Goal: Task Accomplishment & Management: Use online tool/utility

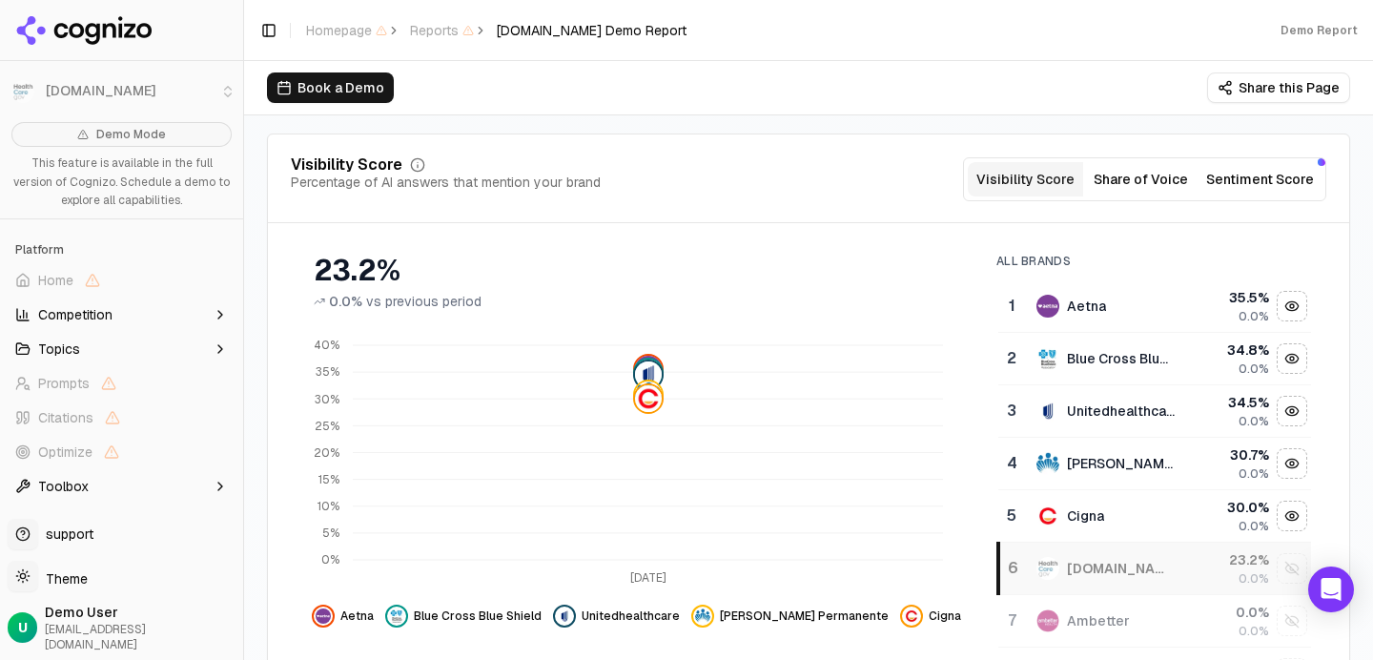
scroll to position [185, 0]
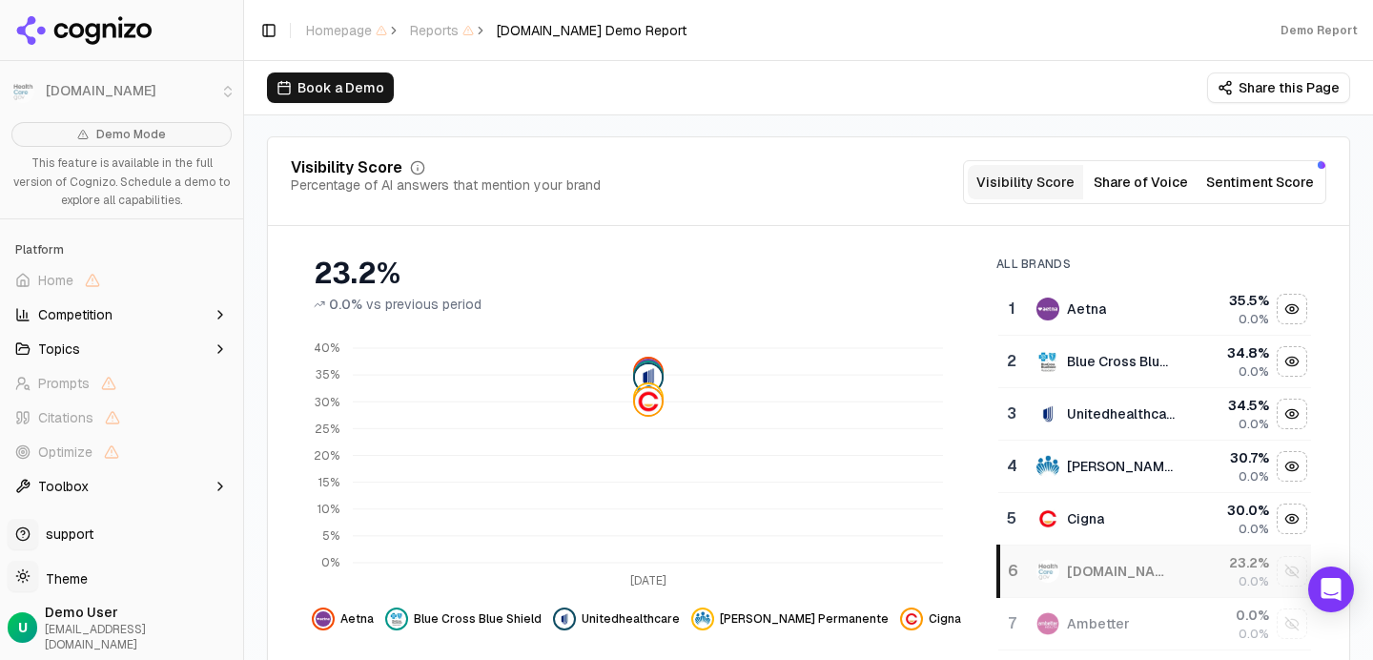
click at [1145, 190] on button "Share of Voice" at bounding box center [1140, 182] width 115 height 34
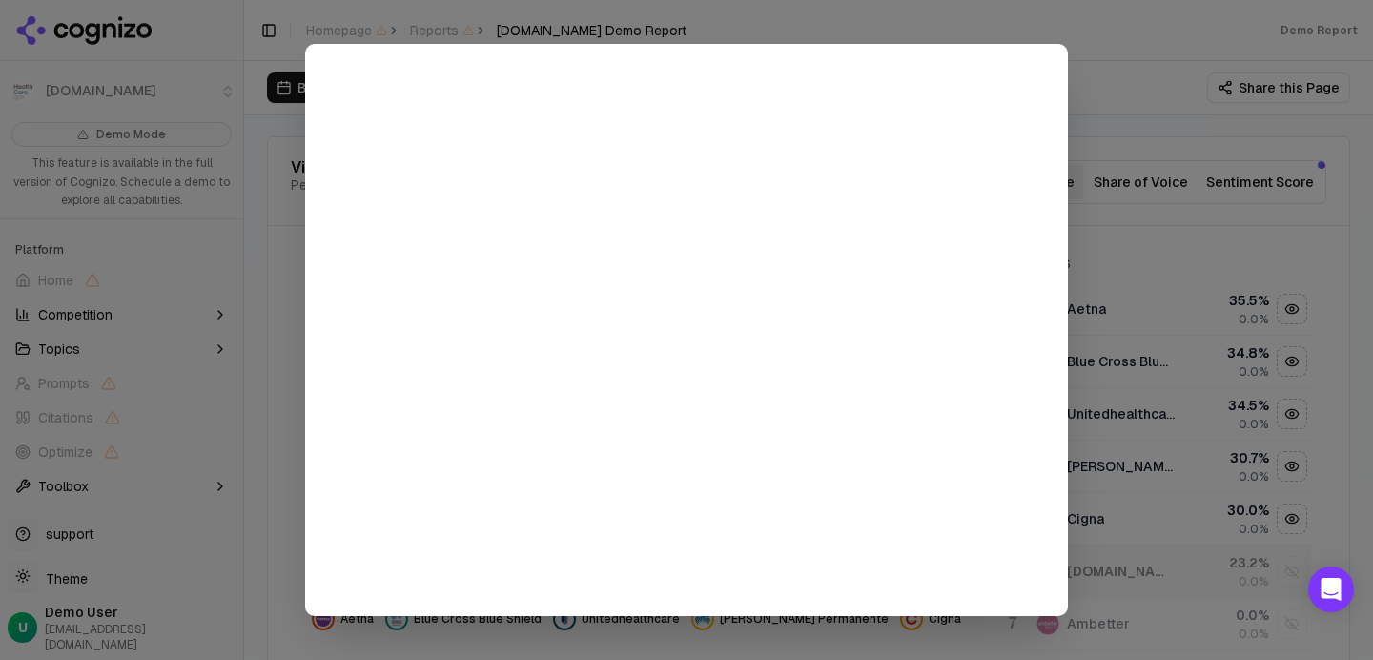
click at [1092, 101] on div at bounding box center [686, 330] width 1373 height 660
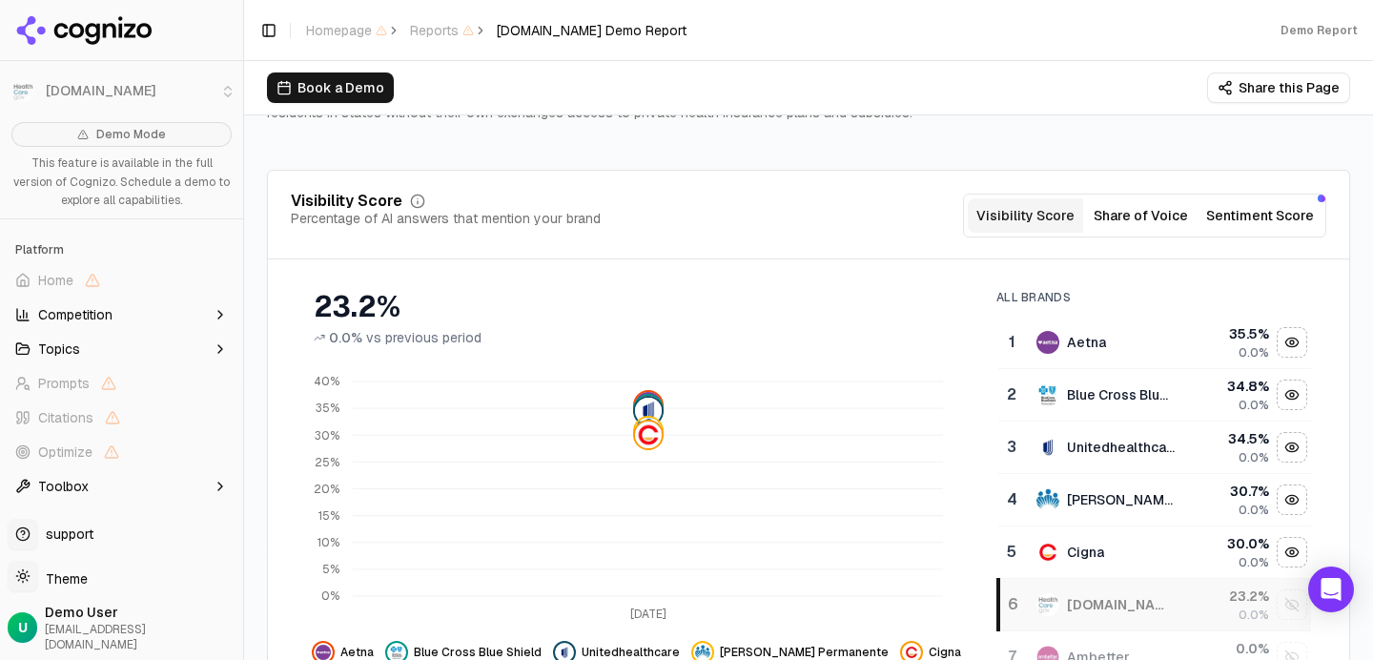
scroll to position [160, 0]
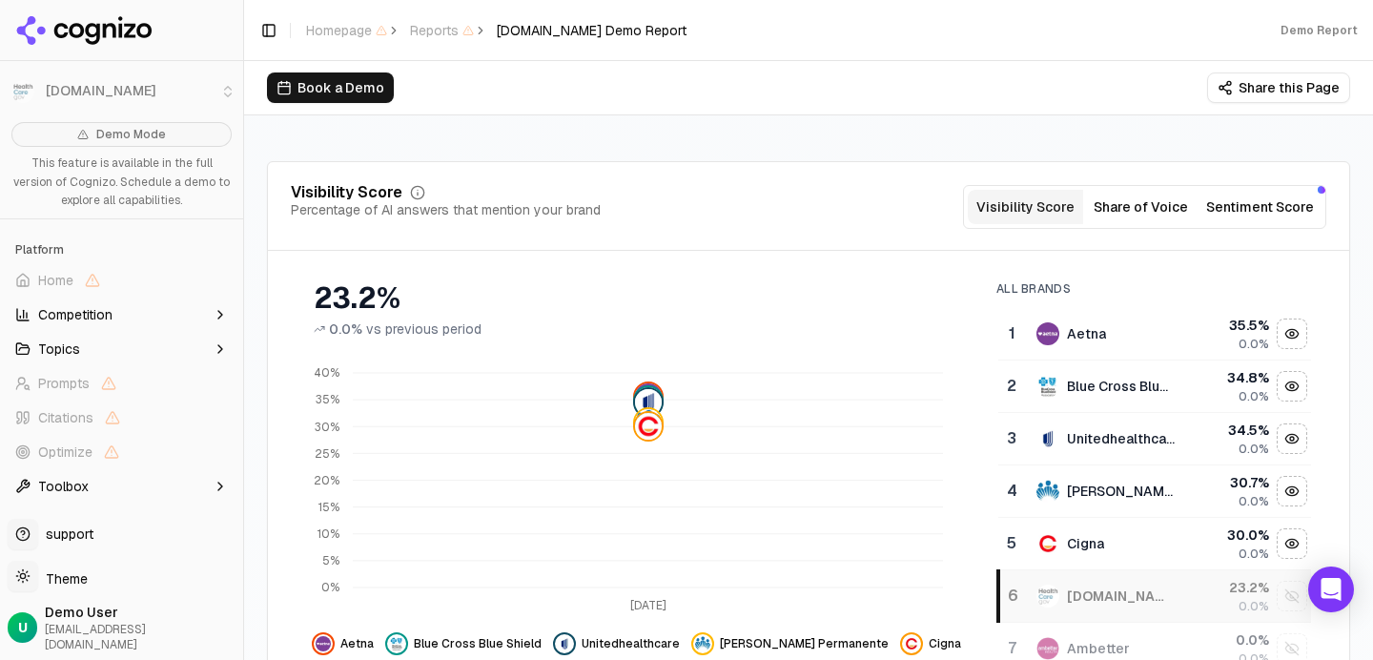
click at [204, 319] on button "Competition" at bounding box center [122, 314] width 228 height 31
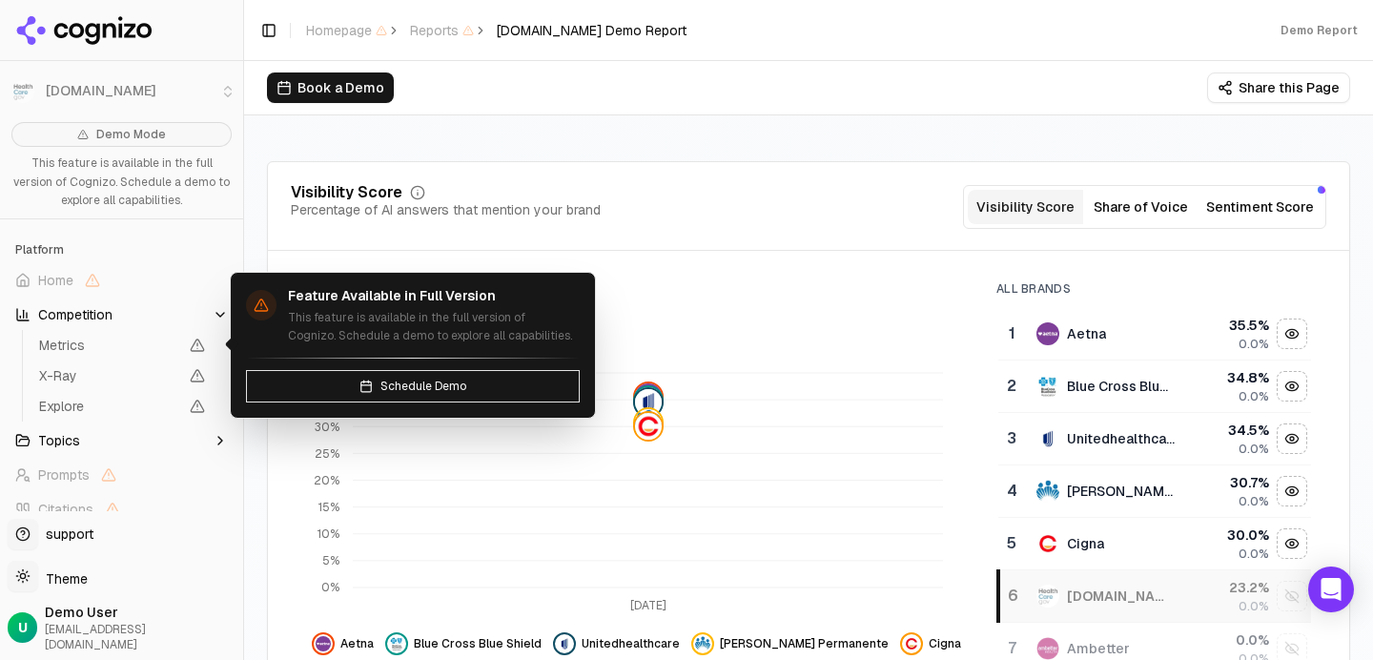
click at [177, 336] on span "Metrics" at bounding box center [108, 345] width 139 height 19
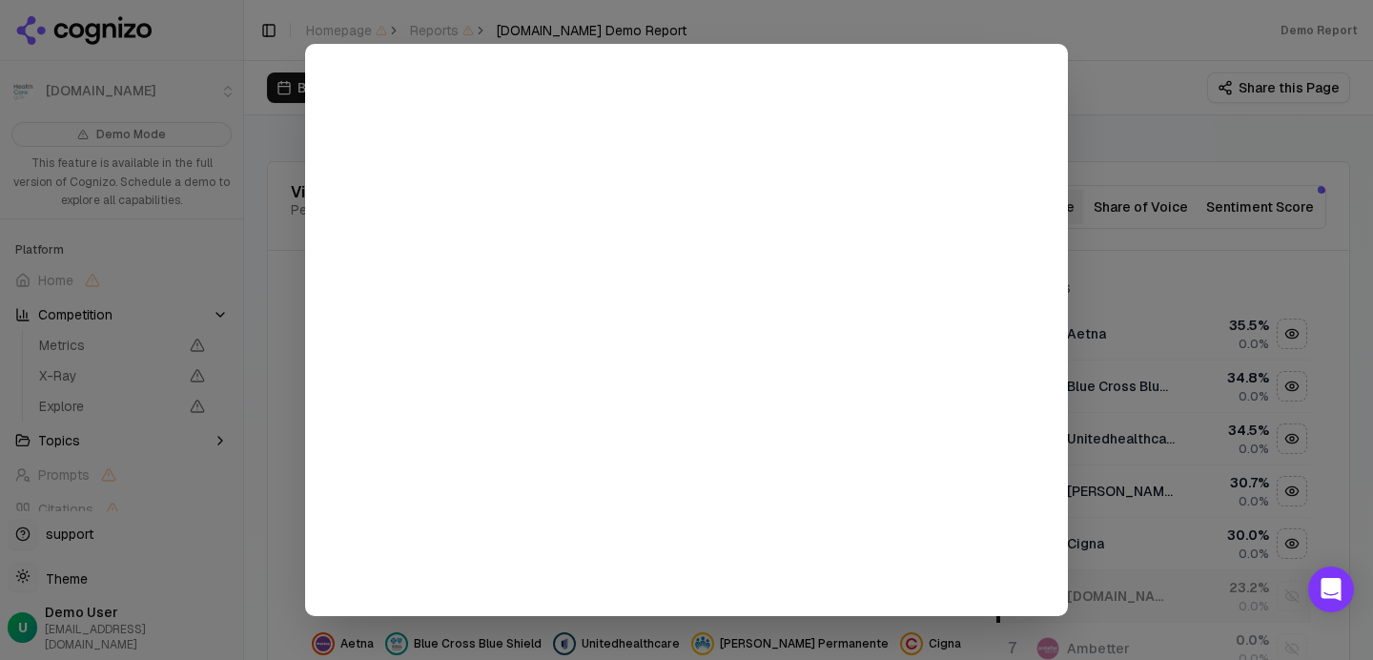
click at [940, 31] on div at bounding box center [686, 330] width 1373 height 660
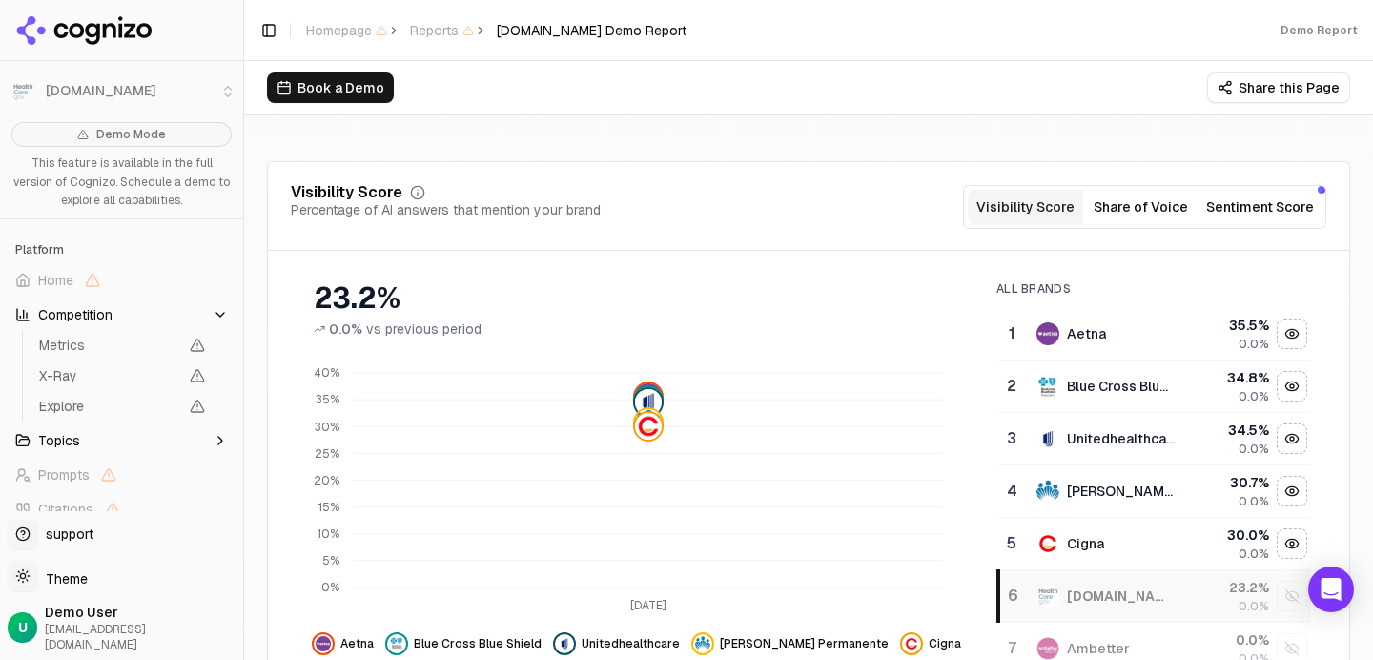
click at [155, 316] on button "Competition" at bounding box center [122, 314] width 228 height 31
click at [156, 316] on button "Competition" at bounding box center [122, 314] width 228 height 31
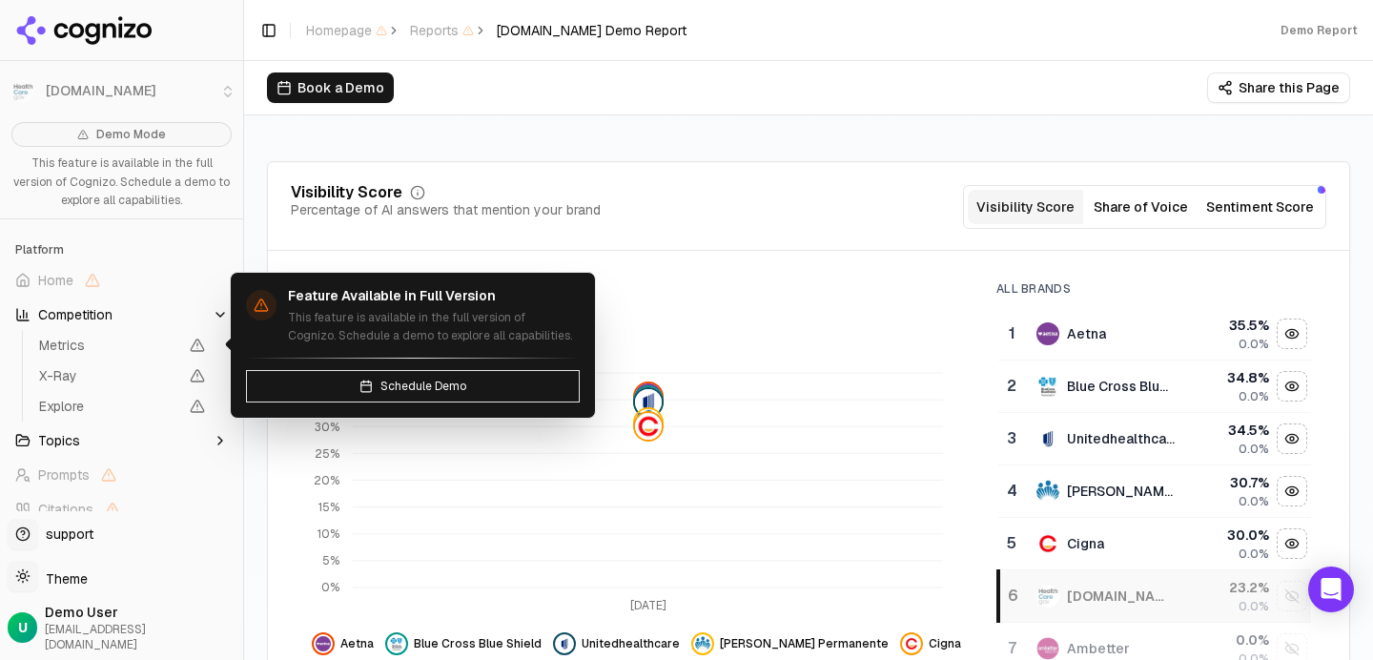
click at [412, 390] on span "Schedule Demo" at bounding box center [424, 386] width 86 height 15
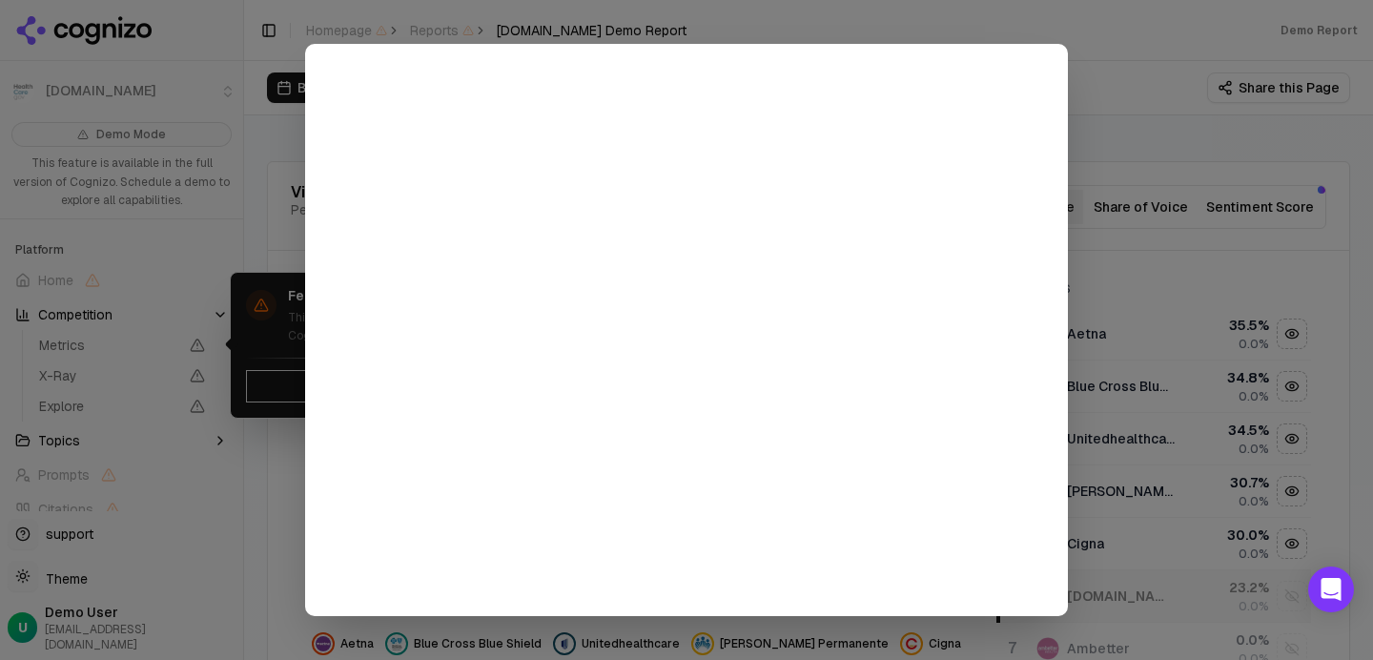
click at [1143, 73] on div at bounding box center [686, 330] width 1373 height 660
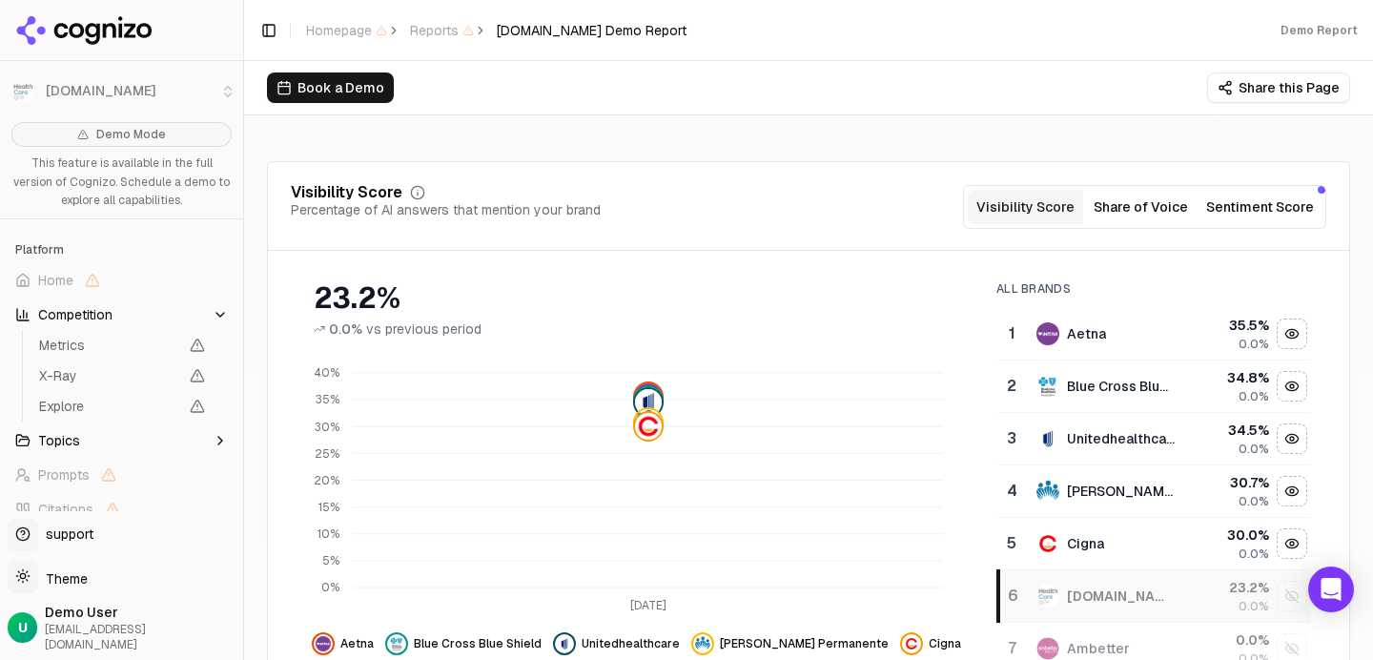
click at [1156, 200] on button "Share of Voice" at bounding box center [1140, 207] width 115 height 34
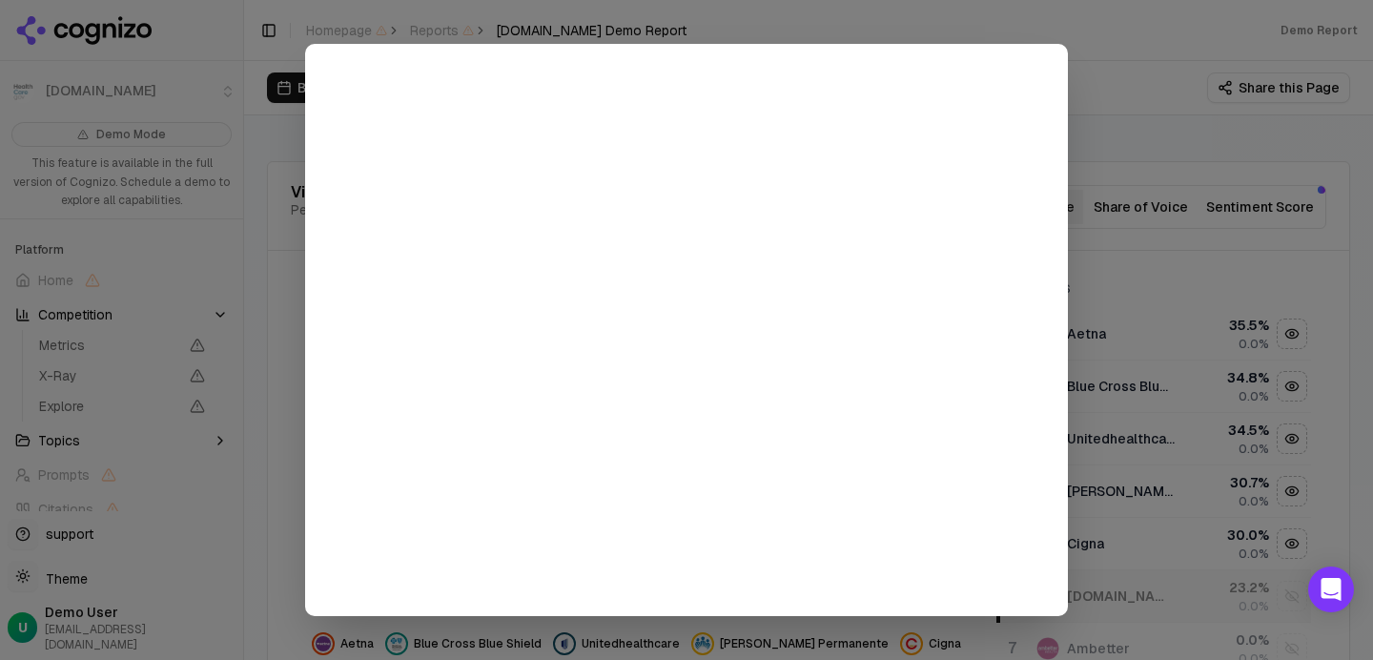
click at [1102, 130] on div at bounding box center [686, 330] width 1373 height 660
